Goal: Check status: Check status

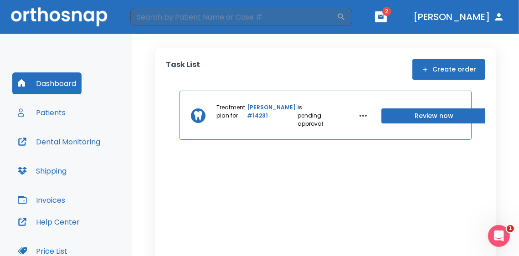
click at [392, 15] on span "2" at bounding box center [386, 11] width 9 height 9
click at [384, 17] on icon "button" at bounding box center [380, 17] width 5 height 4
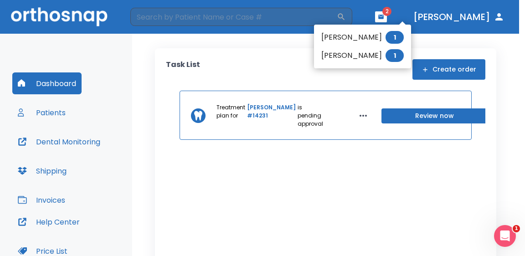
click at [276, 53] on div at bounding box center [262, 128] width 525 height 256
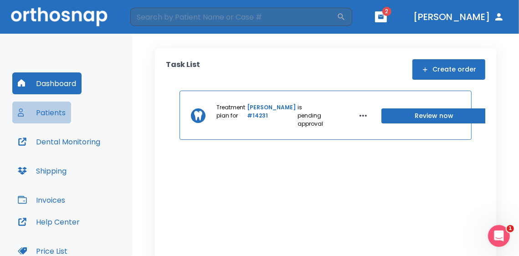
click at [50, 120] on button "Patients" at bounding box center [41, 113] width 59 height 22
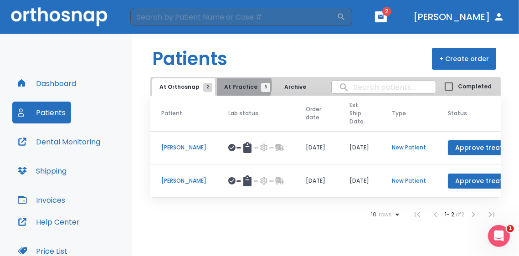
click at [237, 85] on span "At Practice 3" at bounding box center [244, 87] width 41 height 8
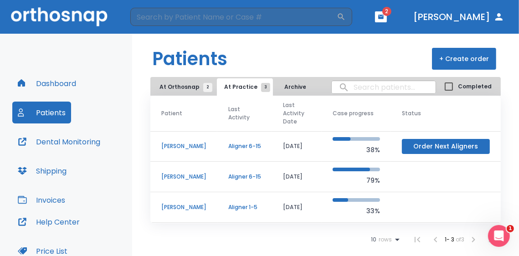
scroll to position [91, 0]
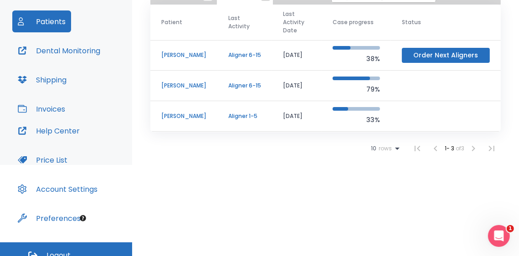
click at [208, 55] on td "[PERSON_NAME]" at bounding box center [183, 55] width 67 height 31
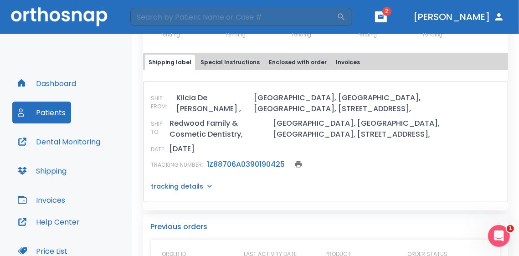
scroll to position [470, 0]
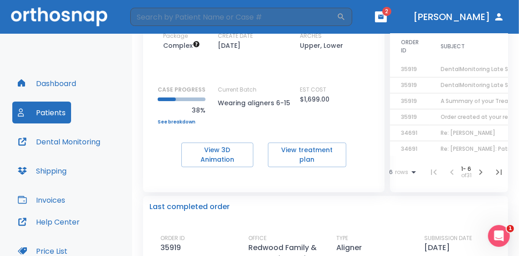
scroll to position [0, 0]
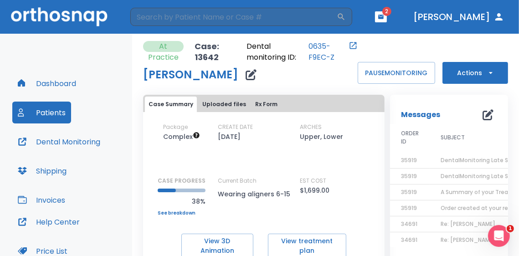
click at [92, 144] on button "Dental Monitoring" at bounding box center [58, 142] width 93 height 22
